Goal: Book appointment/travel/reservation

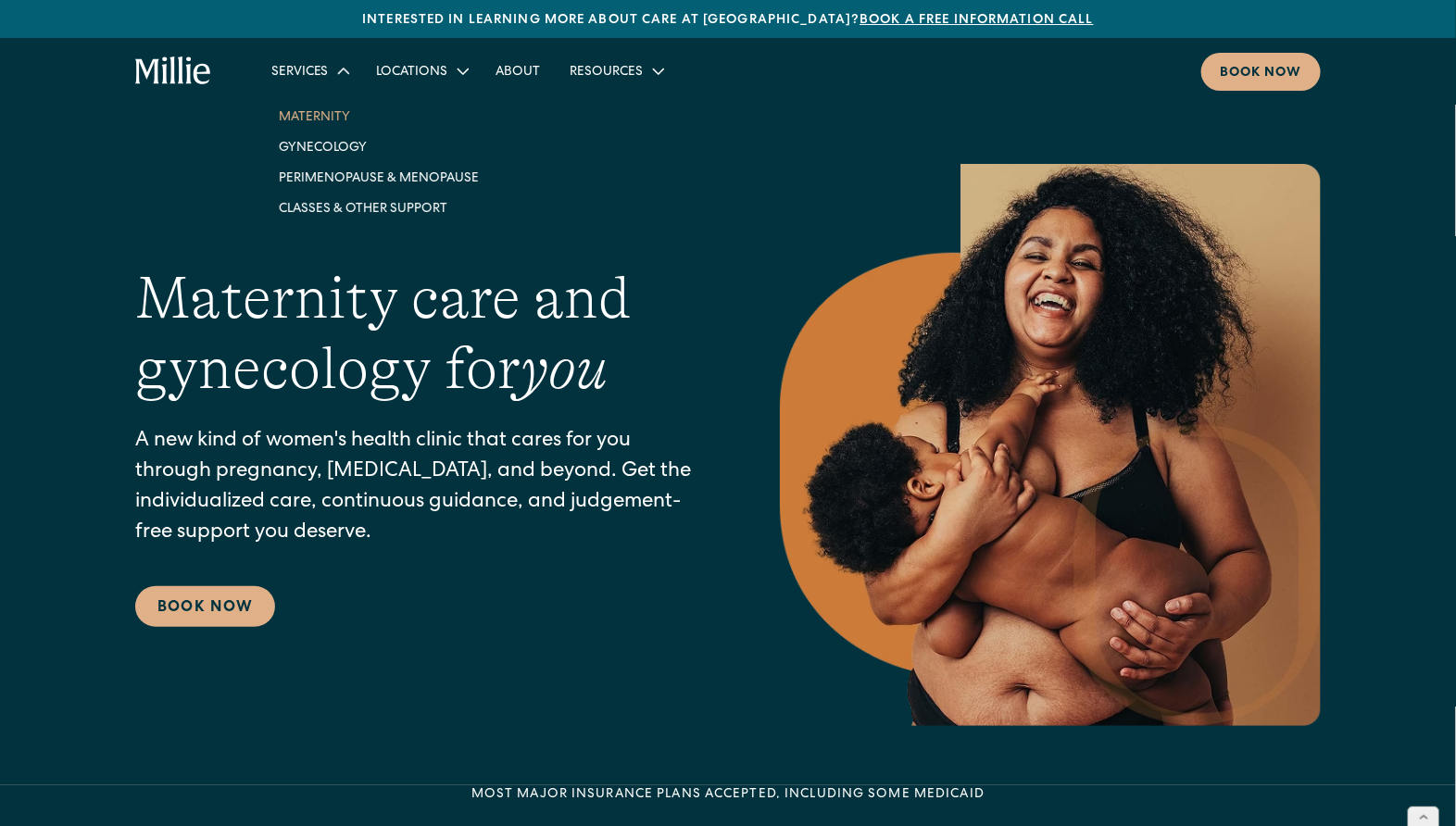
click at [323, 124] on link "Maternity" at bounding box center [379, 116] width 230 height 31
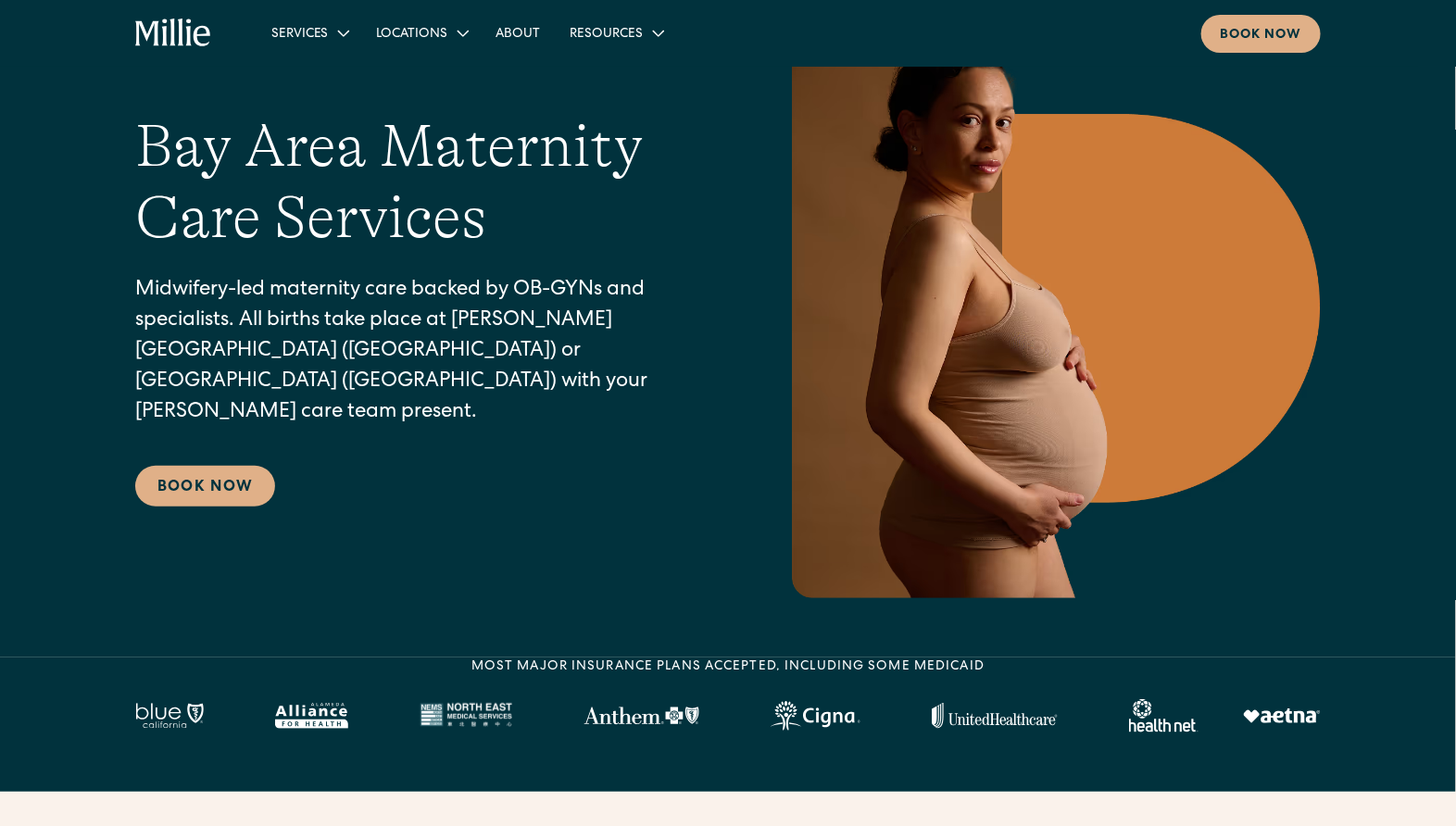
scroll to position [280, 0]
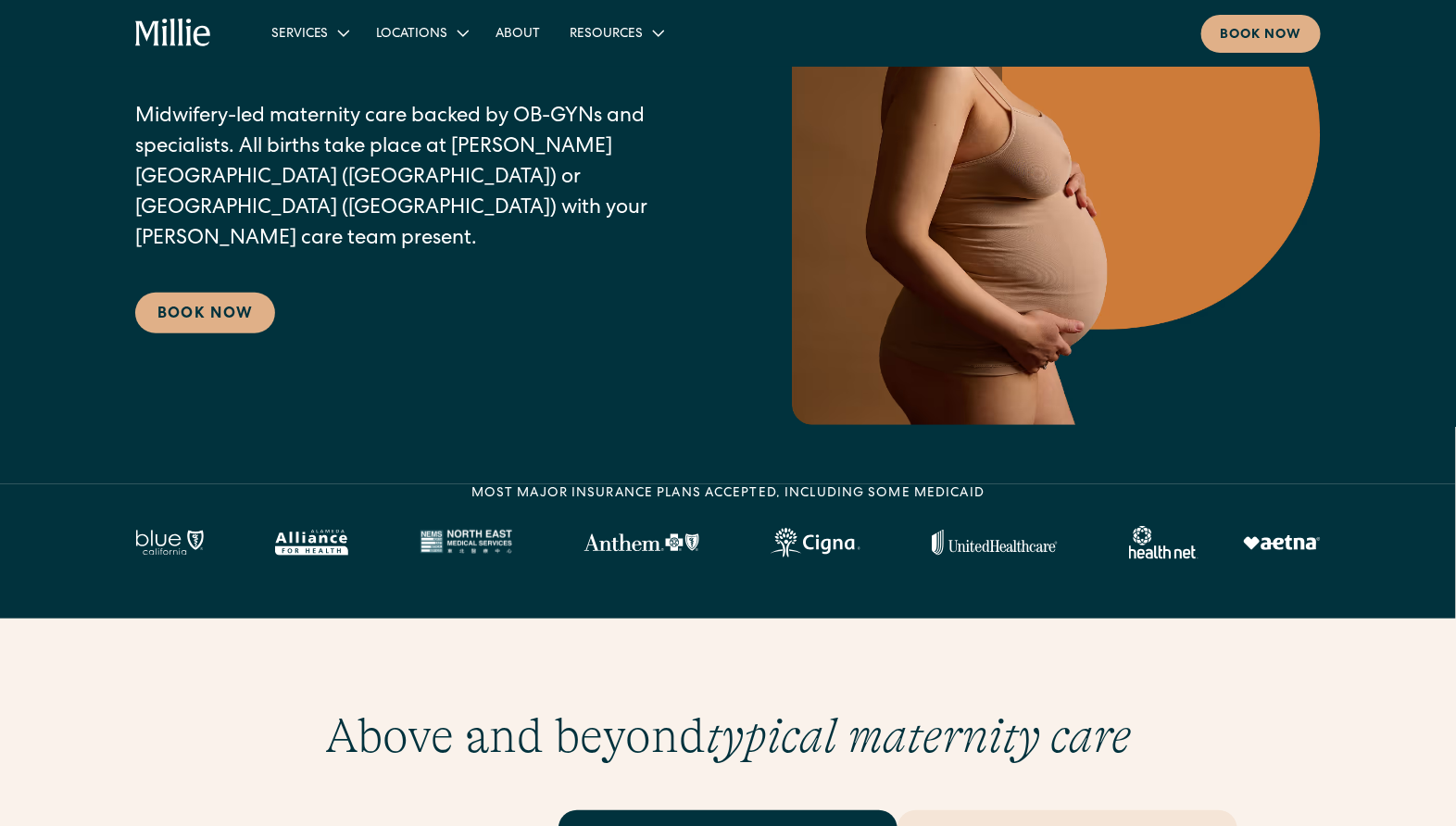
click at [195, 306] on link "Book Now" at bounding box center [205, 313] width 140 height 41
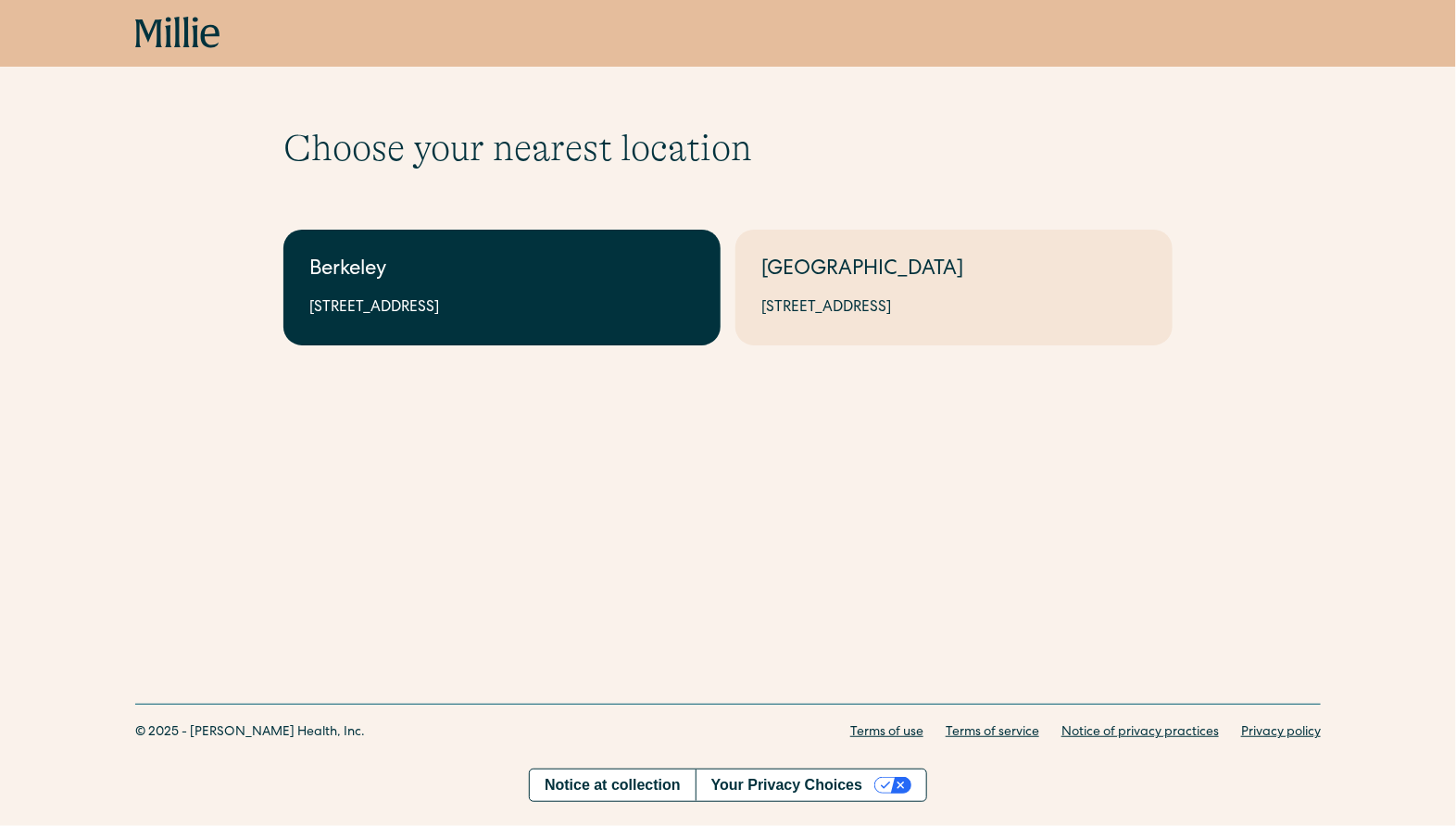
click at [520, 277] on div "Berkeley" at bounding box center [501, 271] width 385 height 31
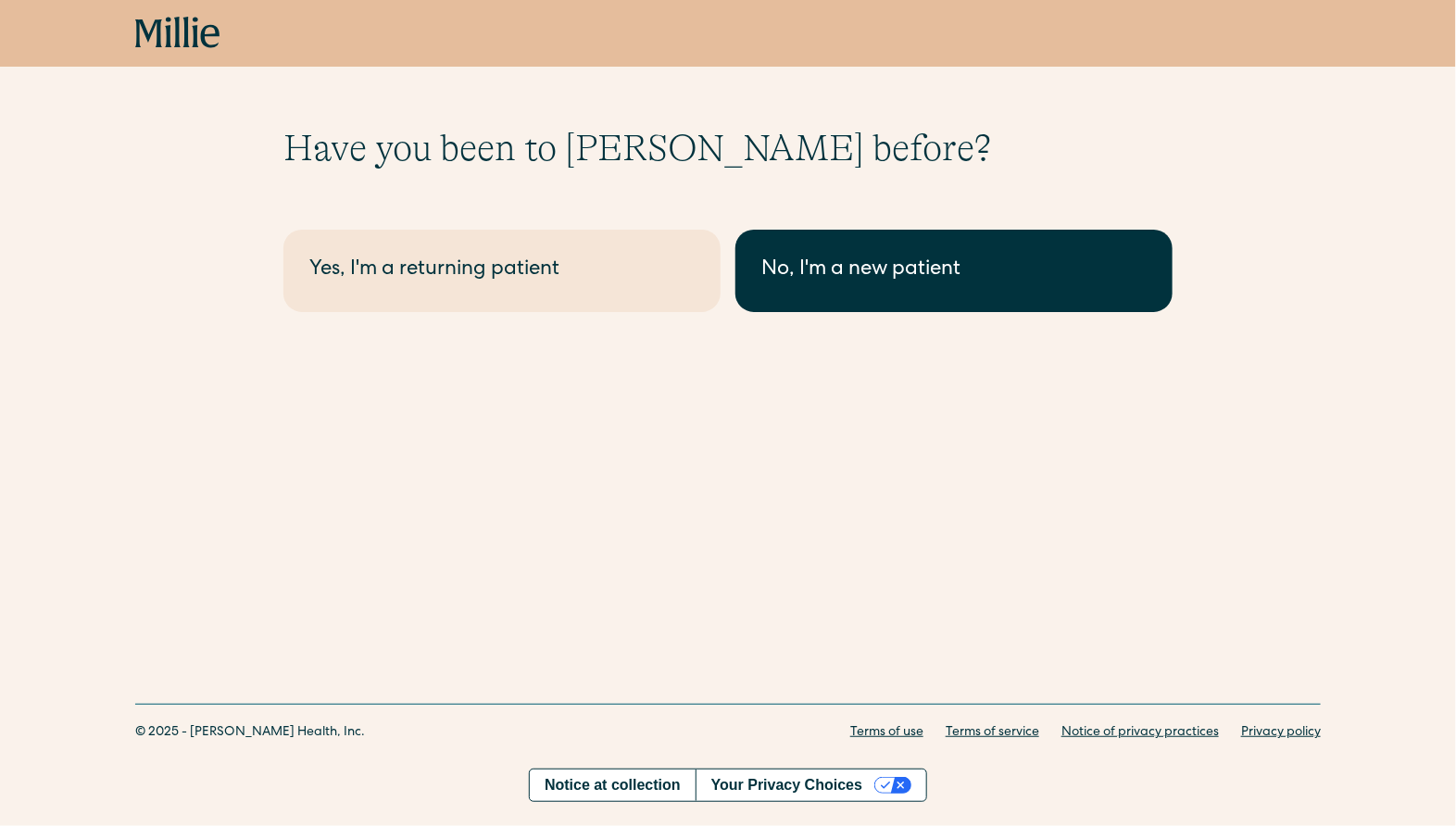
click at [829, 271] on div "No, I'm a new patient" at bounding box center [953, 271] width 385 height 31
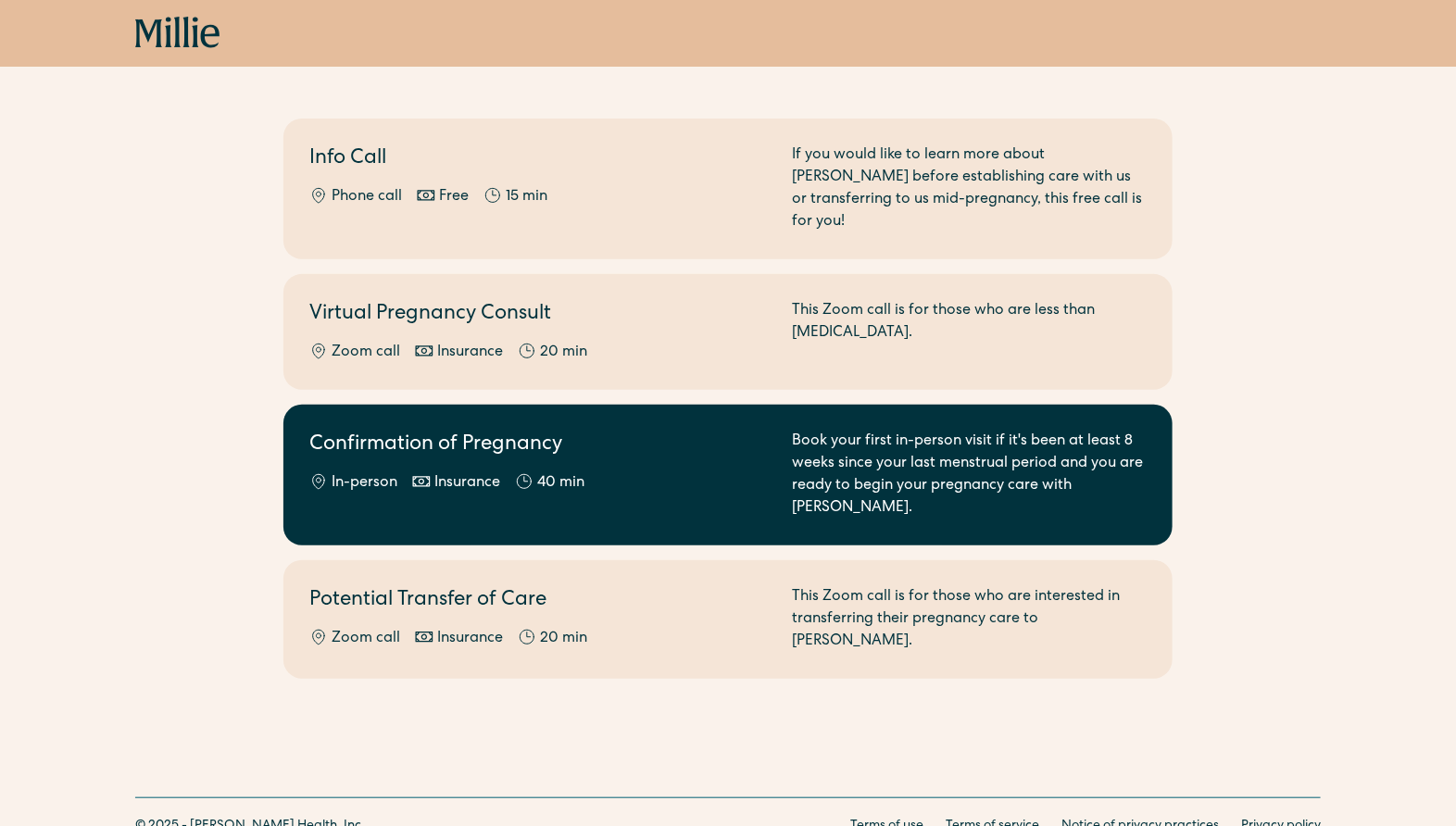
scroll to position [150, 0]
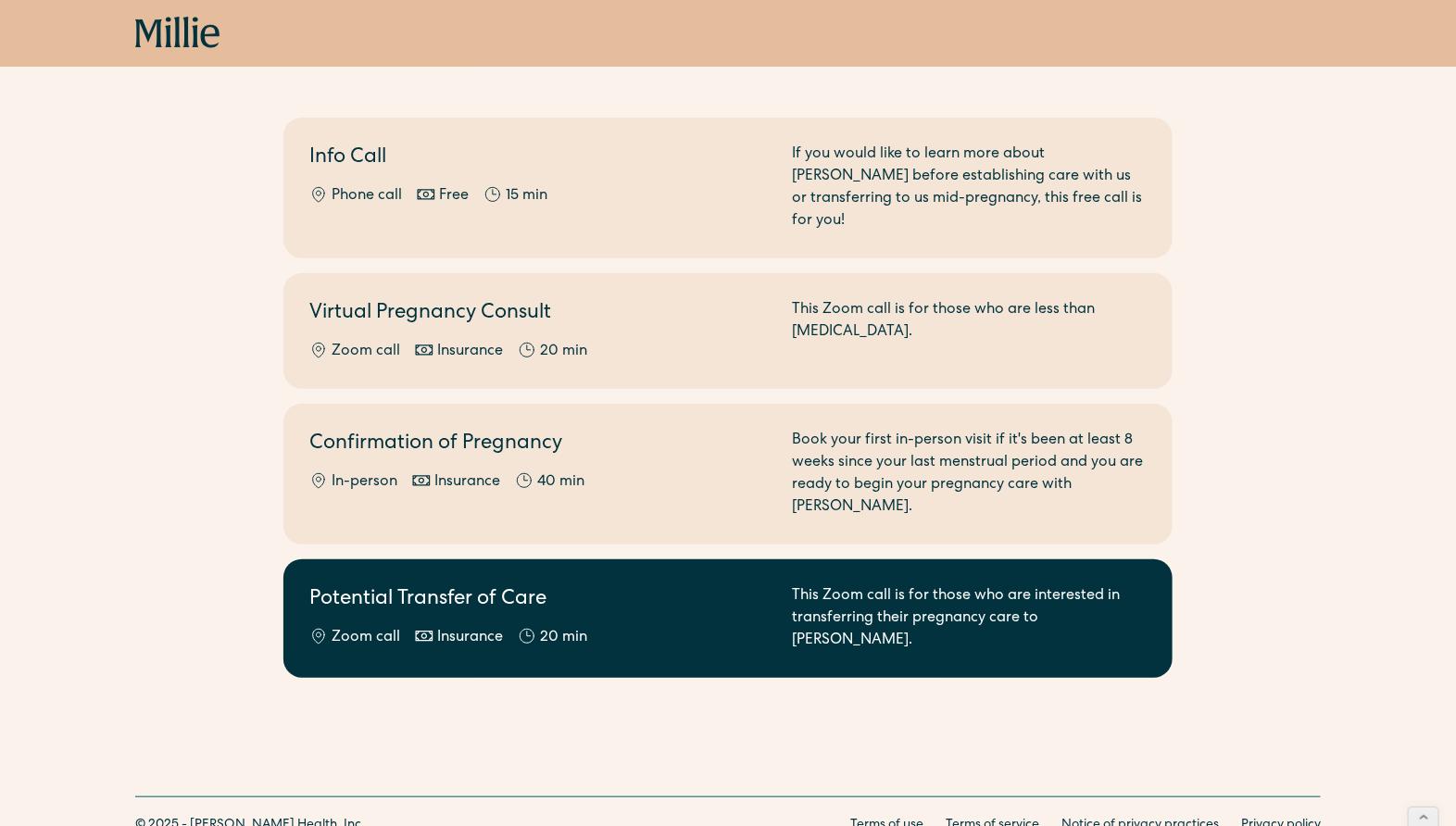
click at [609, 627] on div "Zoom call Insurance 20 min" at bounding box center [539, 638] width 460 height 22
